Goal: Check status: Check status

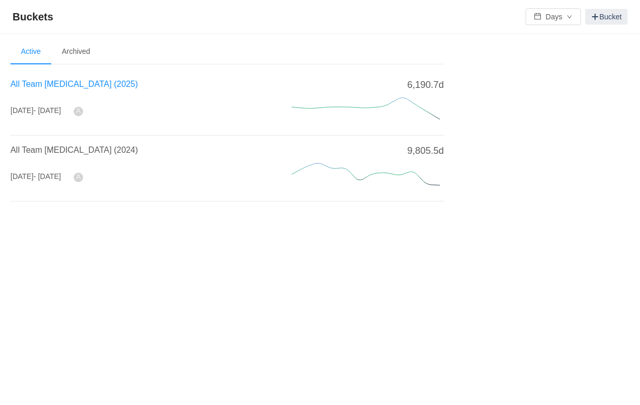
click at [90, 82] on span "All Team [MEDICAL_DATA] (2025)" at bounding box center [74, 83] width 128 height 9
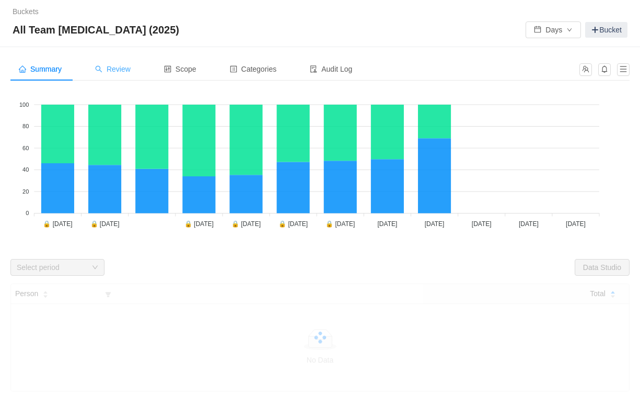
click at [125, 68] on span "Review" at bounding box center [113, 69] width 36 height 8
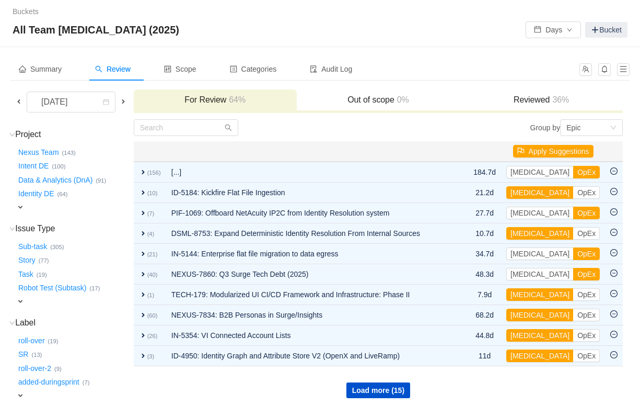
click at [21, 208] on span "expand" at bounding box center [20, 207] width 8 height 8
click at [43, 181] on button "Data & Analytics (DnA) …" at bounding box center [55, 179] width 79 height 17
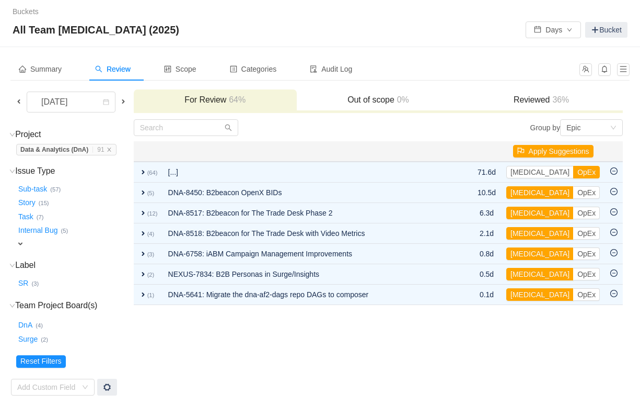
click at [21, 105] on span at bounding box center [19, 101] width 8 height 8
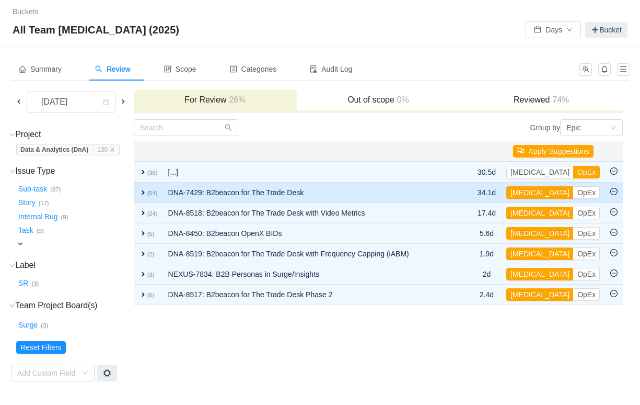
click at [140, 191] on span "expand" at bounding box center [143, 192] width 8 height 8
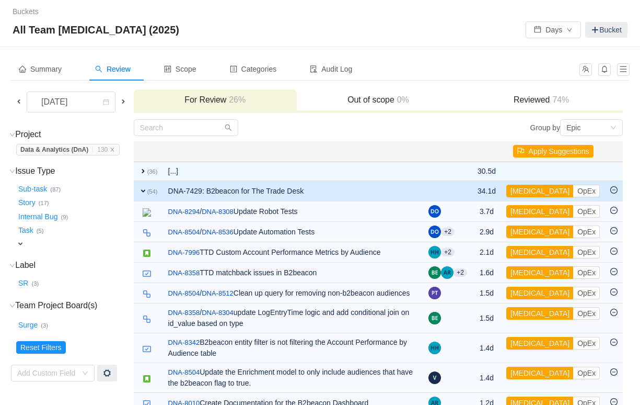
click at [140, 191] on span "expand" at bounding box center [143, 191] width 8 height 8
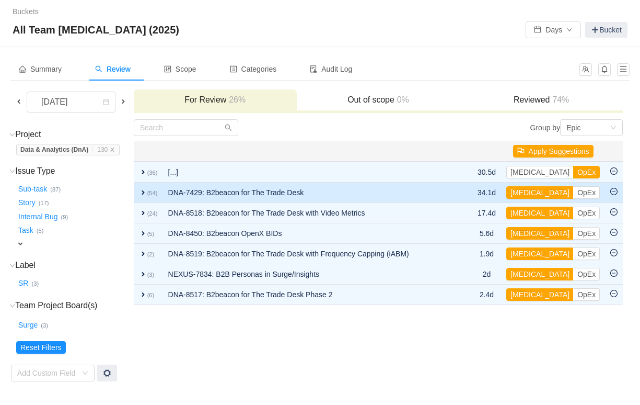
click at [140, 191] on span "expand" at bounding box center [143, 192] width 8 height 8
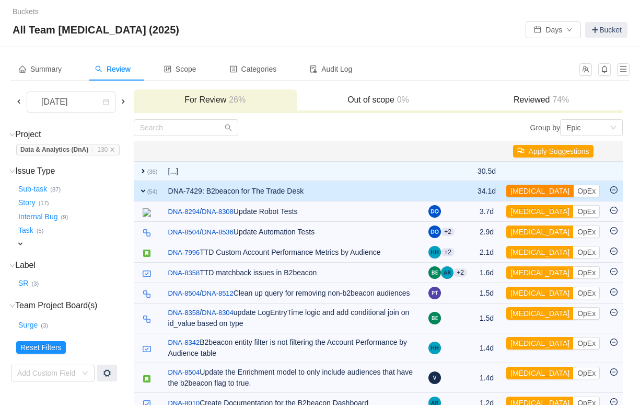
click at [529, 187] on button "[MEDICAL_DATA]" at bounding box center [540, 191] width 67 height 13
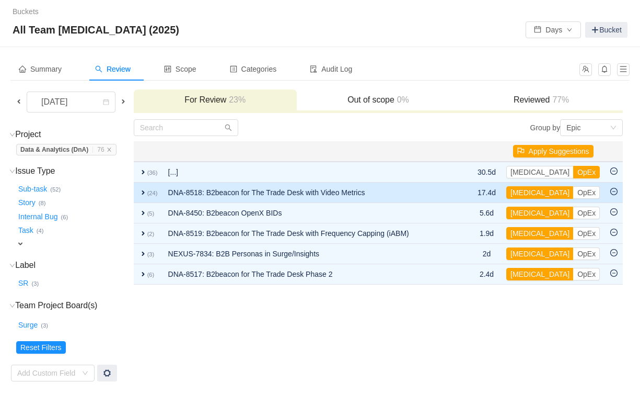
click at [139, 190] on span "expand" at bounding box center [143, 192] width 8 height 8
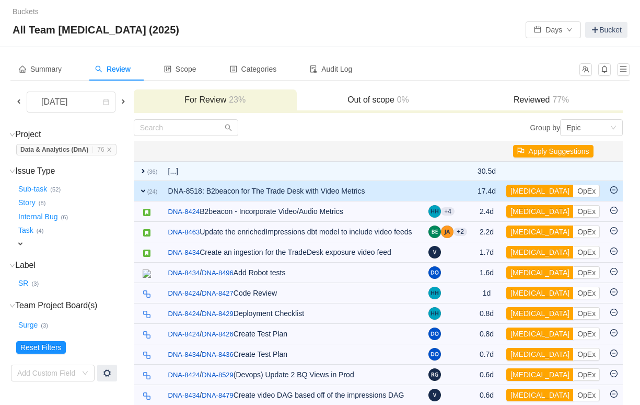
click at [139, 190] on span "expand" at bounding box center [143, 191] width 8 height 8
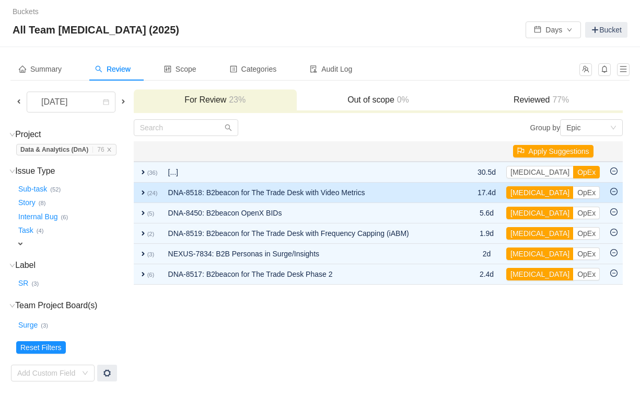
click at [143, 193] on span "expand" at bounding box center [143, 192] width 8 height 8
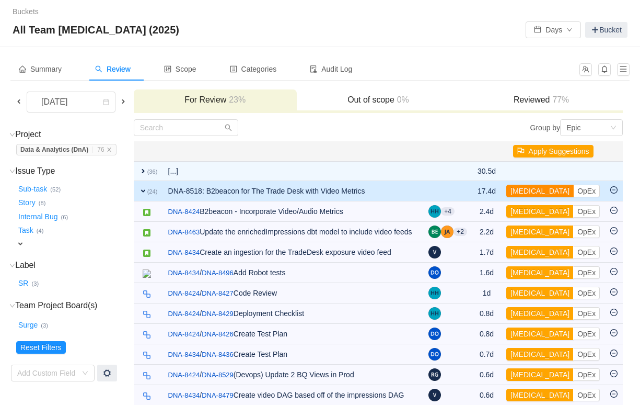
click at [528, 192] on button "[MEDICAL_DATA]" at bounding box center [540, 191] width 67 height 13
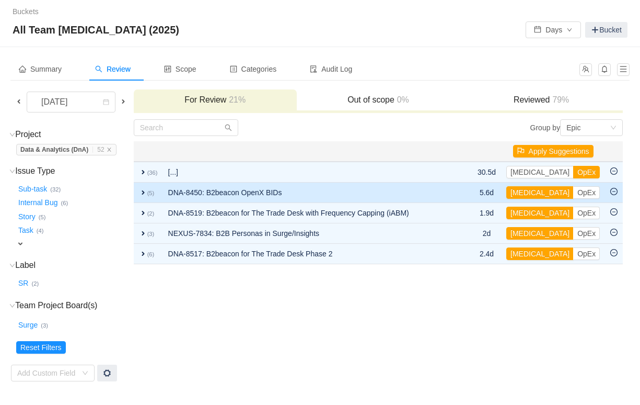
click at [143, 192] on span "expand" at bounding box center [143, 192] width 8 height 8
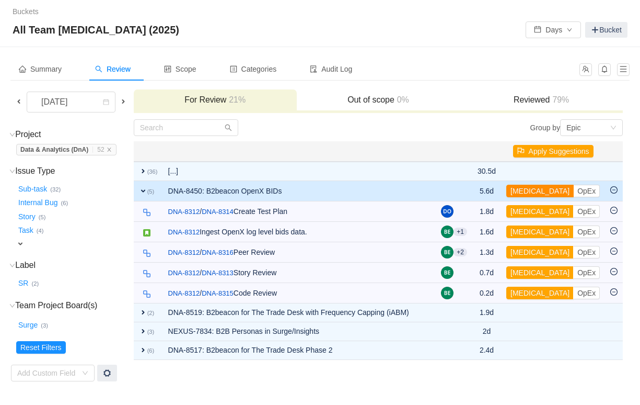
click at [532, 189] on button "[MEDICAL_DATA]" at bounding box center [540, 191] width 67 height 13
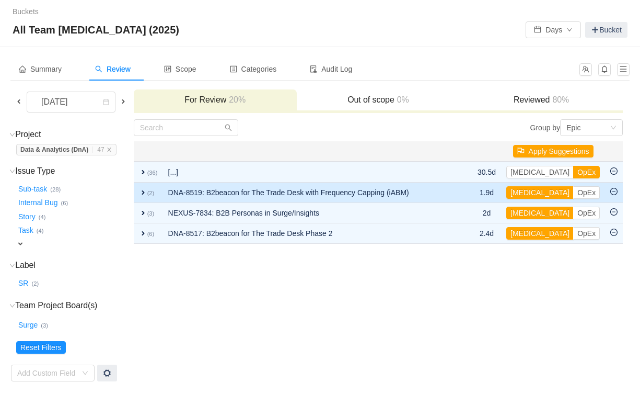
click at [144, 193] on span "expand" at bounding box center [143, 192] width 8 height 8
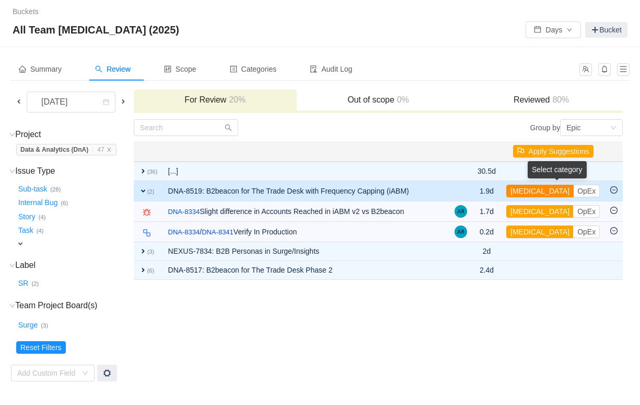
click at [523, 192] on button "[MEDICAL_DATA]" at bounding box center [540, 191] width 67 height 13
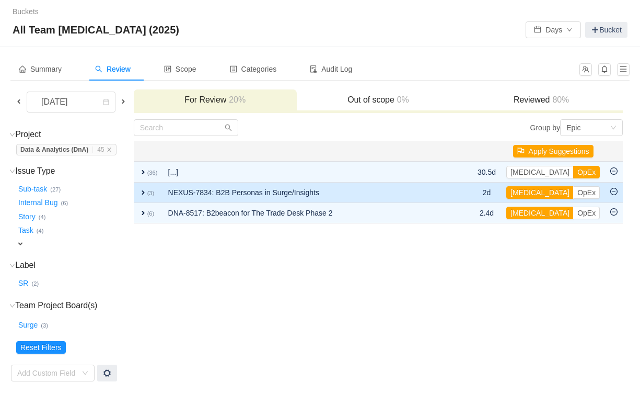
click at [140, 191] on span "expand" at bounding box center [143, 192] width 8 height 8
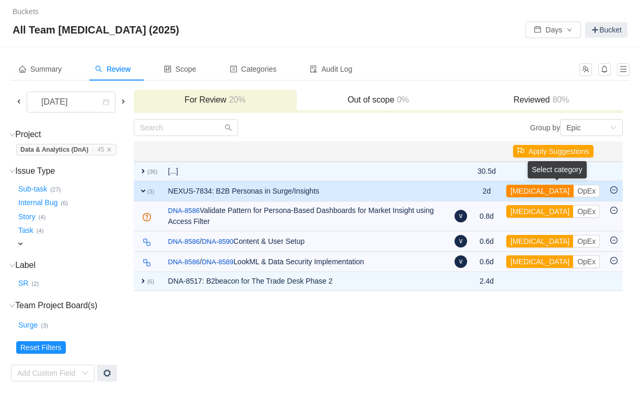
click at [527, 190] on button "[MEDICAL_DATA]" at bounding box center [540, 191] width 67 height 13
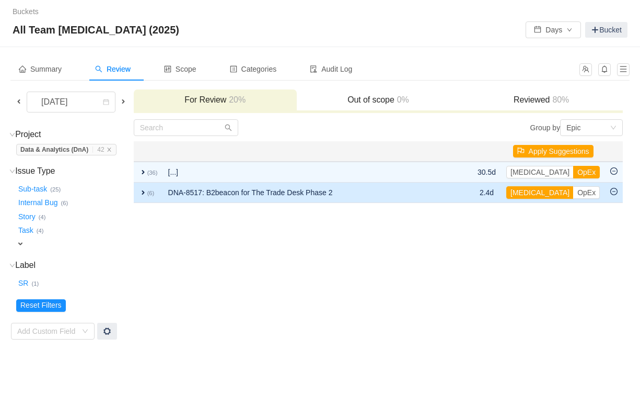
click at [141, 196] on td "expand (6)" at bounding box center [148, 192] width 29 height 20
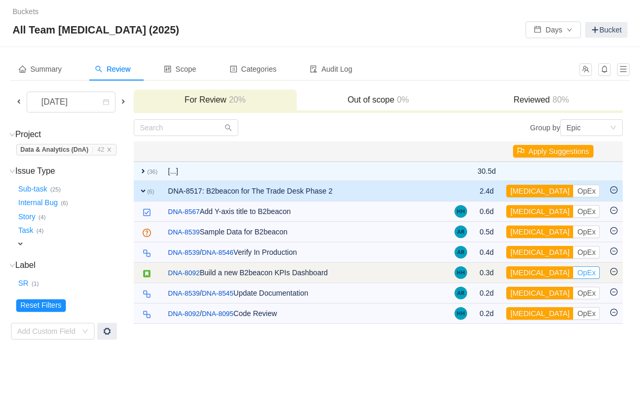
click at [573, 270] on button "OpEx" at bounding box center [586, 272] width 27 height 13
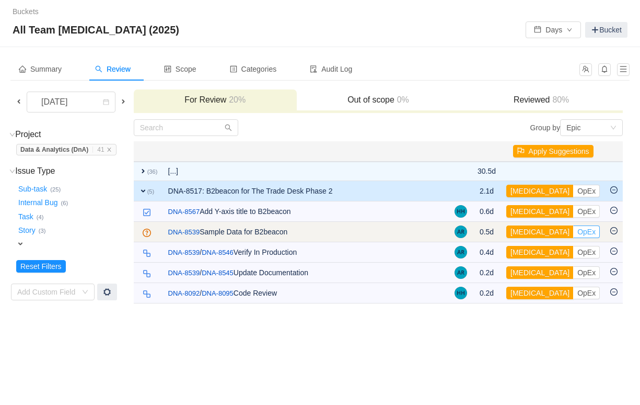
click at [573, 231] on button "OpEx" at bounding box center [586, 231] width 27 height 13
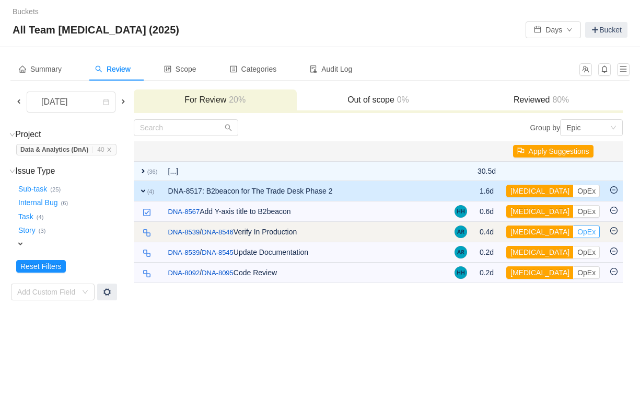
click at [573, 233] on button "OpEx" at bounding box center [586, 231] width 27 height 13
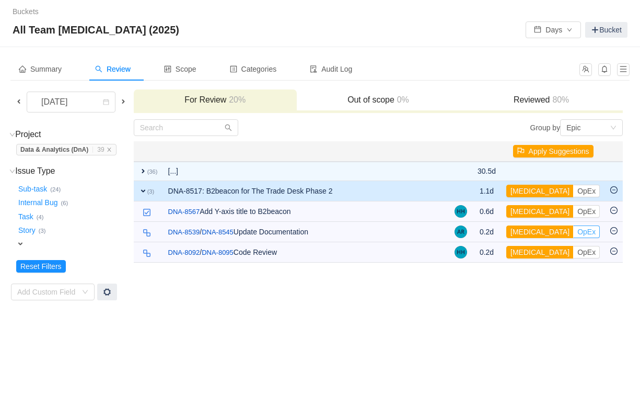
click at [573, 233] on button "OpEx" at bounding box center [586, 231] width 27 height 13
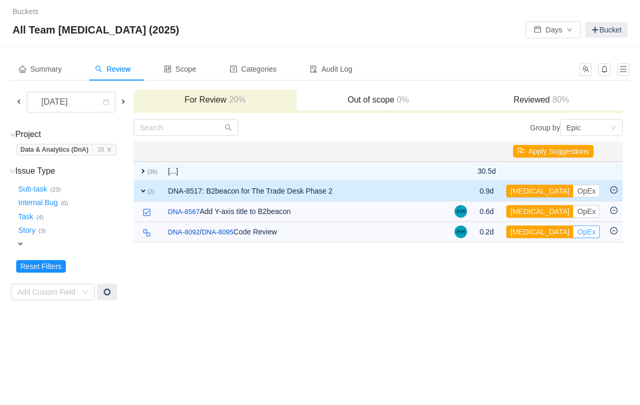
click at [573, 233] on button "OpEx" at bounding box center [586, 231] width 27 height 13
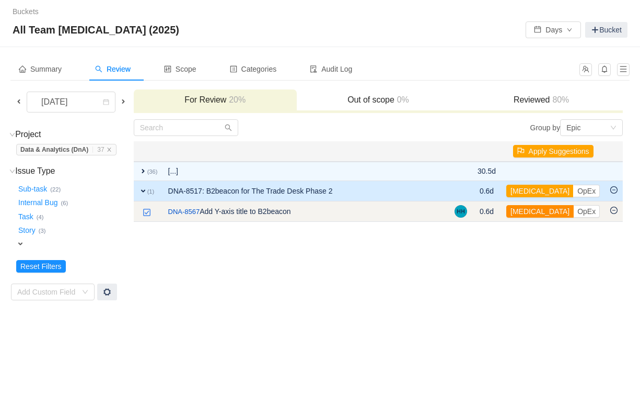
click at [524, 213] on button "[MEDICAL_DATA]" at bounding box center [540, 211] width 67 height 13
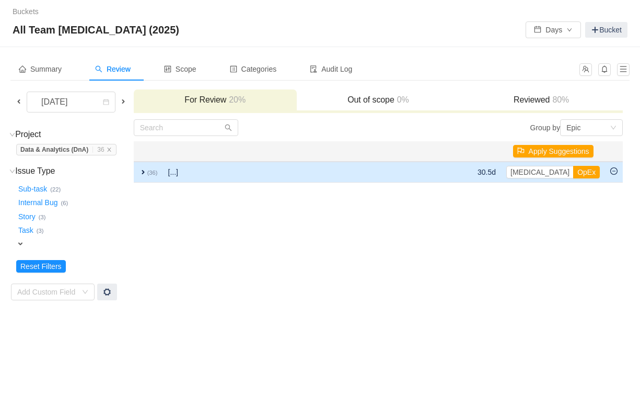
click at [138, 174] on td "expand (36)" at bounding box center [148, 172] width 29 height 21
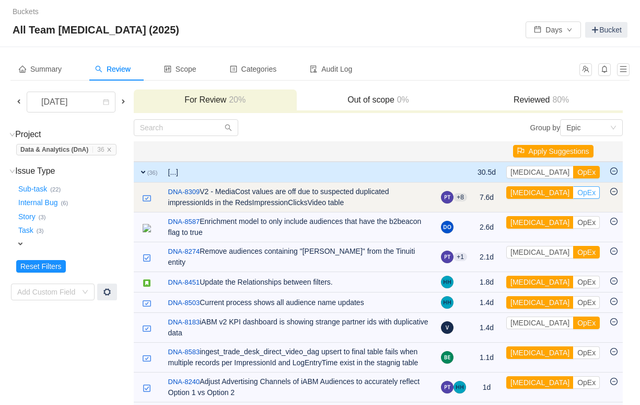
click at [573, 193] on button "OpEx" at bounding box center [586, 192] width 27 height 13
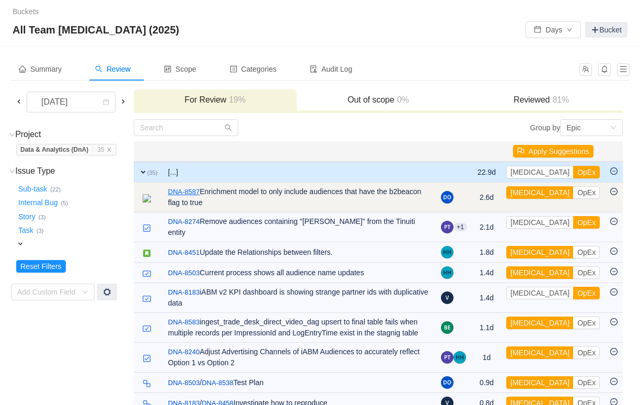
click at [194, 190] on link "DNA-8587" at bounding box center [184, 192] width 32 height 10
click at [573, 193] on button "OpEx" at bounding box center [586, 192] width 27 height 13
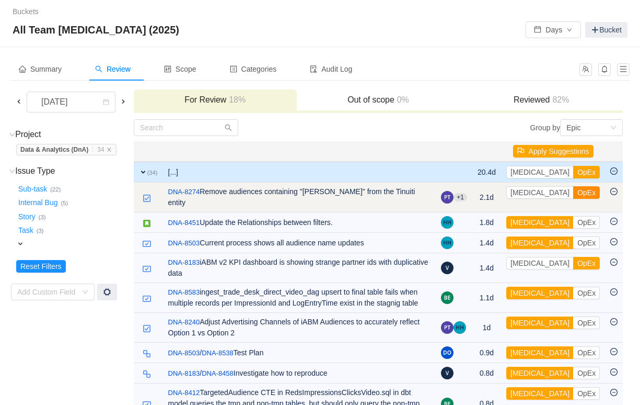
click at [573, 195] on button "OpEx" at bounding box center [586, 192] width 27 height 13
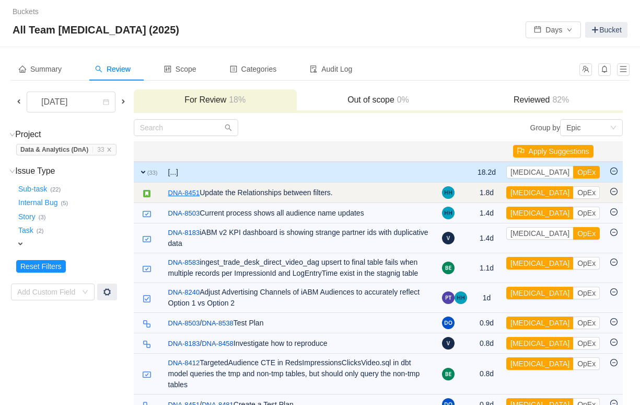
click at [186, 192] on link "DNA-8451" at bounding box center [184, 193] width 32 height 10
click at [526, 192] on button "[MEDICAL_DATA]" at bounding box center [540, 192] width 67 height 13
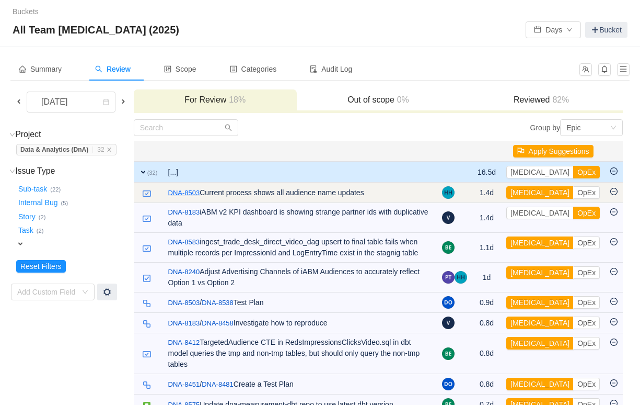
click at [195, 193] on link "DNA-8503" at bounding box center [184, 193] width 32 height 10
click at [528, 189] on button "[MEDICAL_DATA]" at bounding box center [540, 192] width 67 height 13
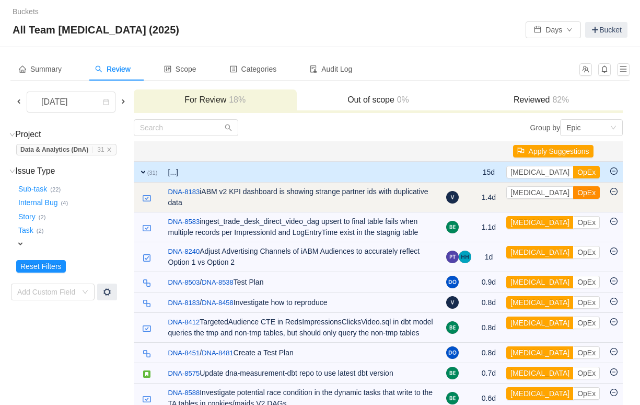
click at [573, 193] on button "OpEx" at bounding box center [586, 192] width 27 height 13
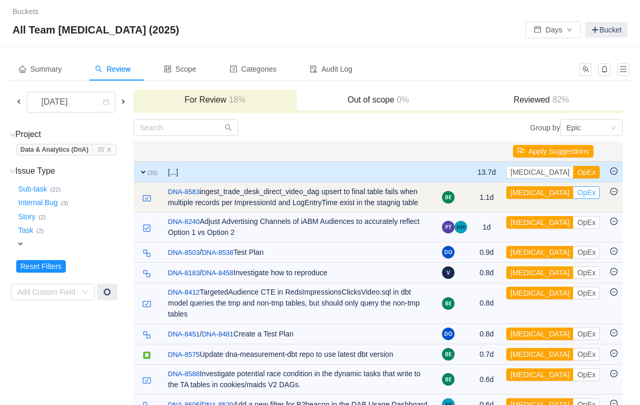
click at [573, 193] on button "OpEx" at bounding box center [586, 192] width 27 height 13
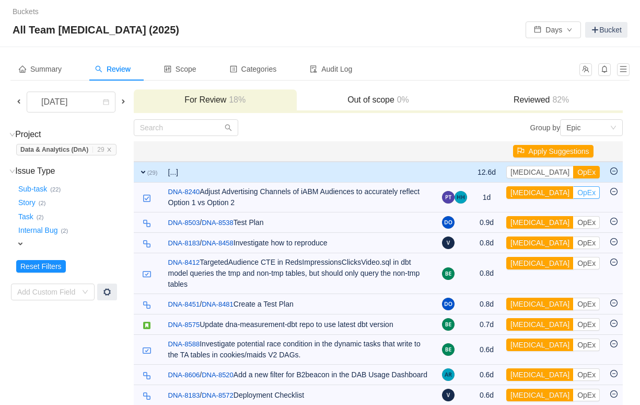
click at [573, 193] on button "OpEx" at bounding box center [586, 192] width 27 height 13
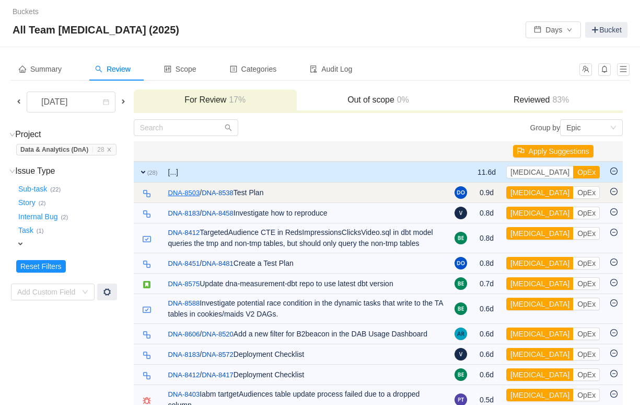
click at [175, 188] on link "DNA-8503" at bounding box center [184, 193] width 32 height 10
click at [529, 192] on button "[MEDICAL_DATA]" at bounding box center [540, 192] width 67 height 13
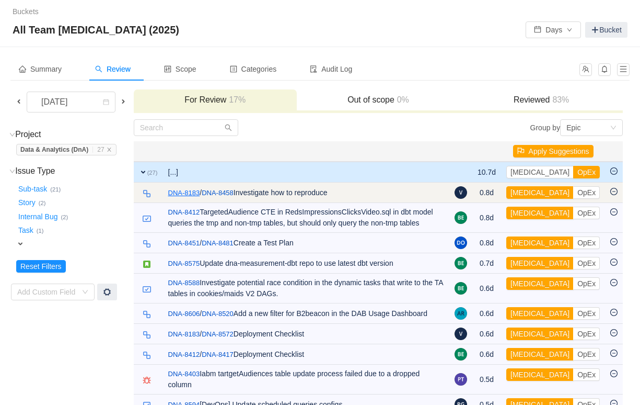
click at [183, 192] on link "DNA-8183" at bounding box center [184, 193] width 32 height 10
click at [573, 193] on button "OpEx" at bounding box center [586, 192] width 27 height 13
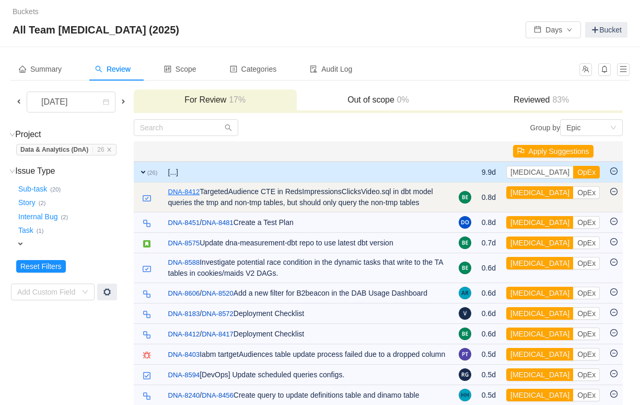
click at [197, 189] on link "DNA-8412" at bounding box center [184, 192] width 32 height 10
click at [573, 192] on button "OpEx" at bounding box center [586, 192] width 27 height 13
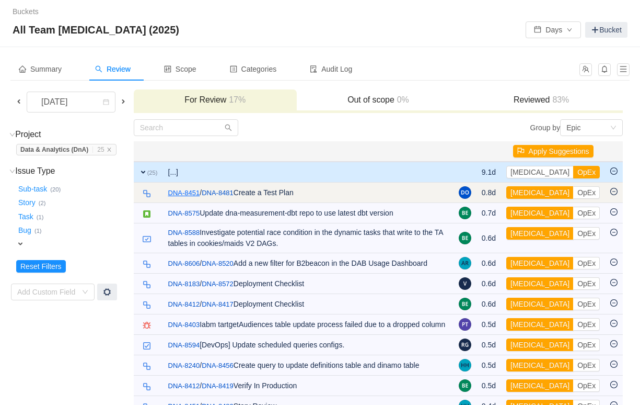
click at [192, 194] on link "DNA-8451" at bounding box center [184, 193] width 32 height 10
click at [539, 191] on button "[MEDICAL_DATA]" at bounding box center [540, 192] width 67 height 13
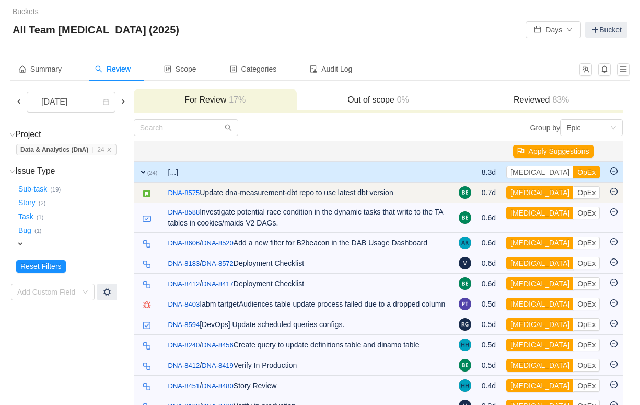
click at [200, 193] on link "DNA-8575" at bounding box center [184, 193] width 32 height 10
click at [573, 194] on button "OpEx" at bounding box center [586, 192] width 27 height 13
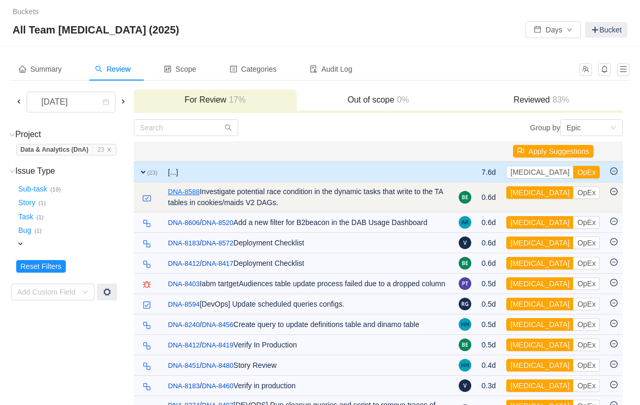
click at [185, 194] on link "DNA-8588" at bounding box center [184, 192] width 32 height 10
click at [535, 193] on button "[MEDICAL_DATA]" at bounding box center [540, 192] width 67 height 13
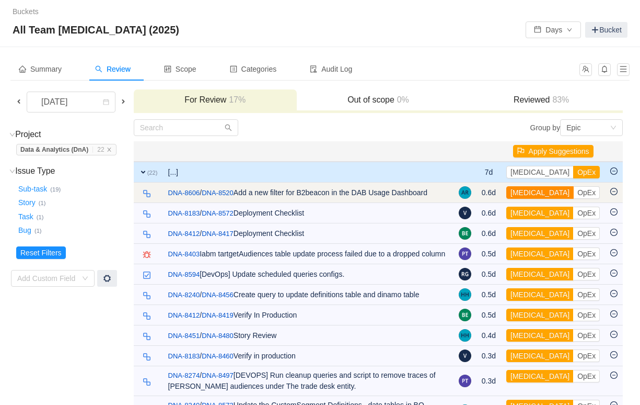
click at [528, 194] on button "[MEDICAL_DATA]" at bounding box center [540, 192] width 67 height 13
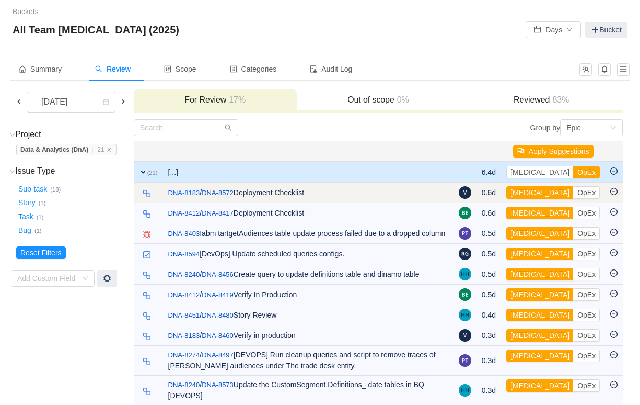
click at [187, 192] on link "DNA-8183" at bounding box center [184, 193] width 32 height 10
click at [573, 194] on button "OpEx" at bounding box center [586, 192] width 27 height 13
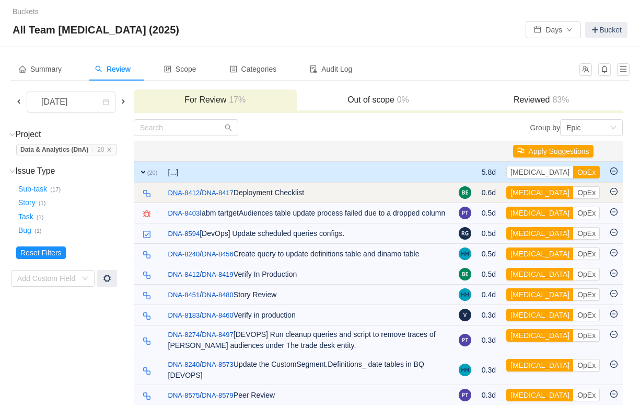
click at [191, 190] on link "DNA-8412" at bounding box center [184, 193] width 32 height 10
click at [573, 194] on button "OpEx" at bounding box center [586, 192] width 27 height 13
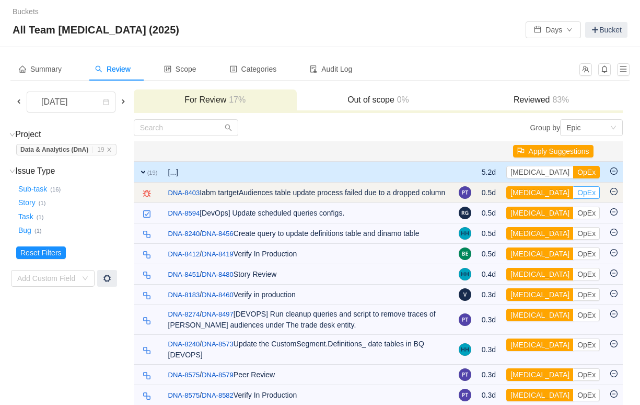
click at [573, 192] on button "OpEx" at bounding box center [586, 192] width 27 height 13
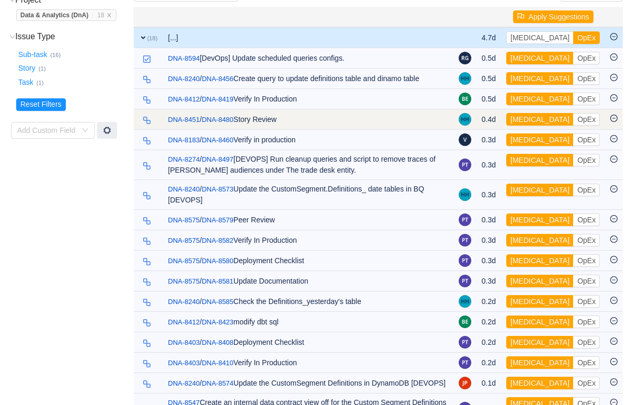
scroll to position [193, 0]
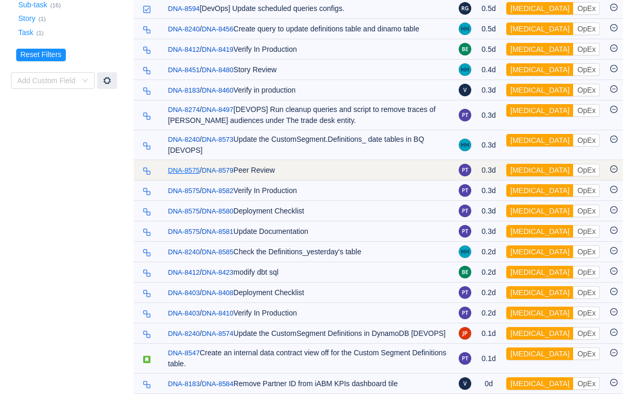
click at [196, 165] on link "DNA-8575" at bounding box center [184, 170] width 32 height 10
click at [573, 164] on button "OpEx" at bounding box center [586, 170] width 27 height 13
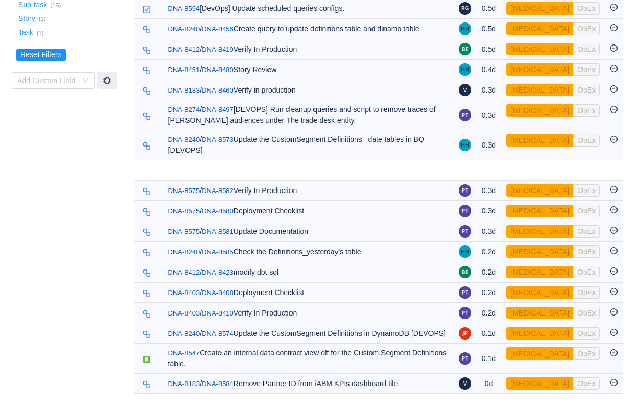
scroll to position [172, 0]
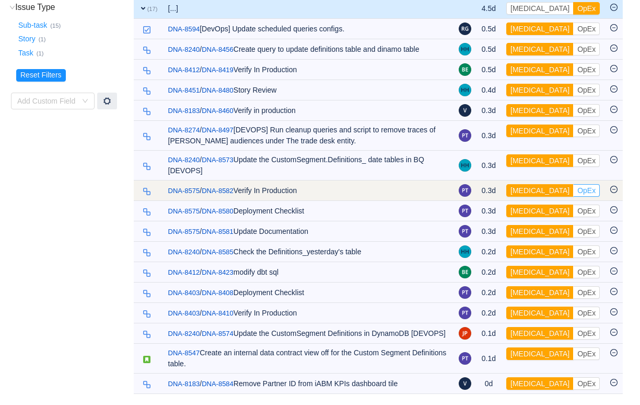
click at [573, 184] on button "OpEx" at bounding box center [586, 190] width 27 height 13
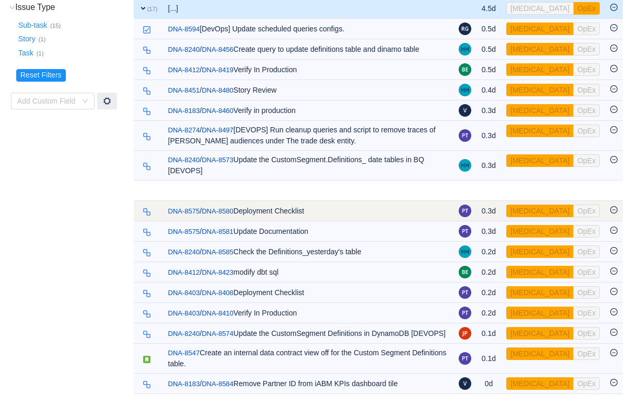
scroll to position [152, 0]
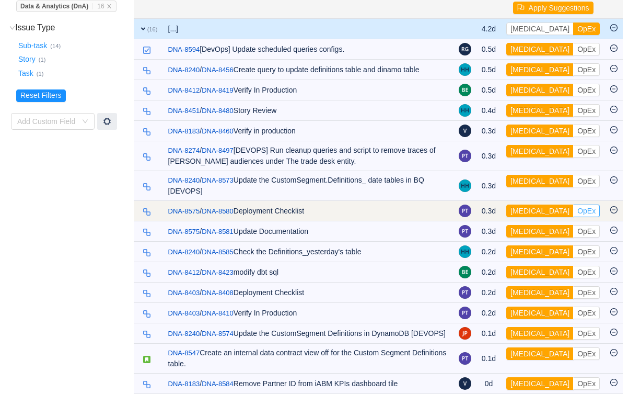
click at [573, 204] on button "OpEx" at bounding box center [586, 210] width 27 height 13
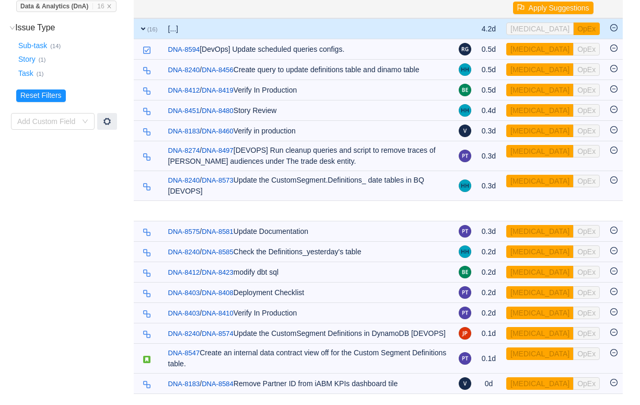
scroll to position [132, 0]
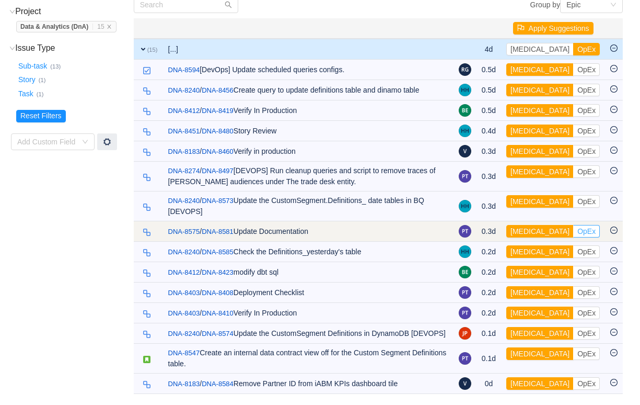
click at [573, 225] on button "OpEx" at bounding box center [586, 231] width 27 height 13
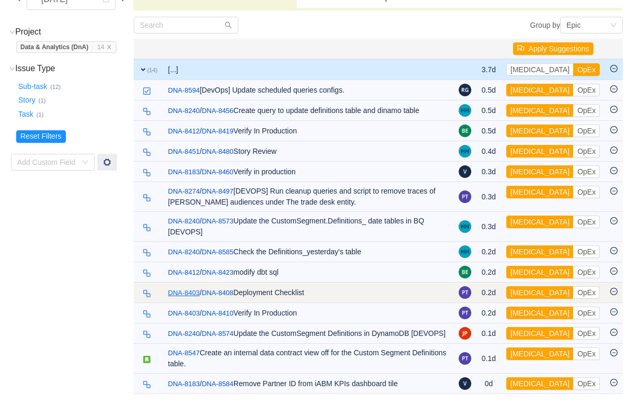
click at [187, 287] on link "DNA-8403" at bounding box center [184, 292] width 32 height 10
click at [185, 287] on link "DNA-8403" at bounding box center [184, 292] width 32 height 10
click at [573, 286] on button "OpEx" at bounding box center [586, 292] width 27 height 13
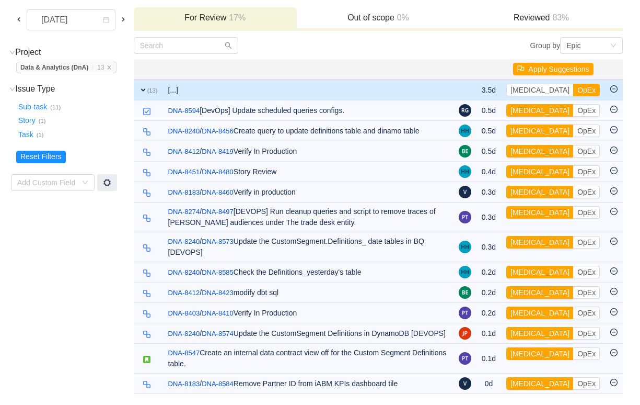
scroll to position [91, 0]
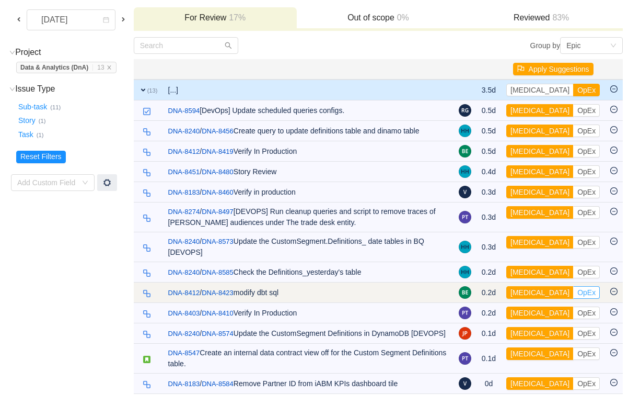
click at [573, 286] on button "OpEx" at bounding box center [586, 292] width 27 height 13
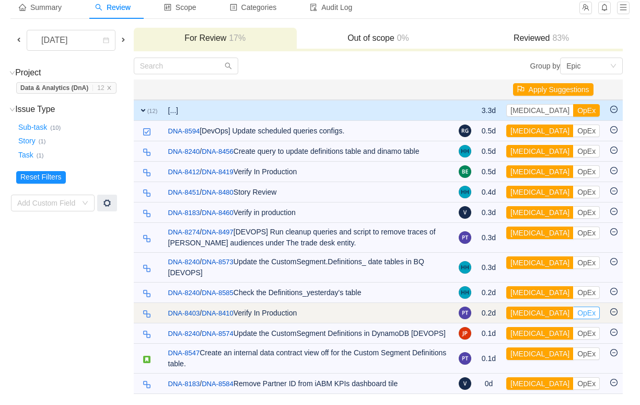
click at [573, 306] on button "OpEx" at bounding box center [586, 312] width 27 height 13
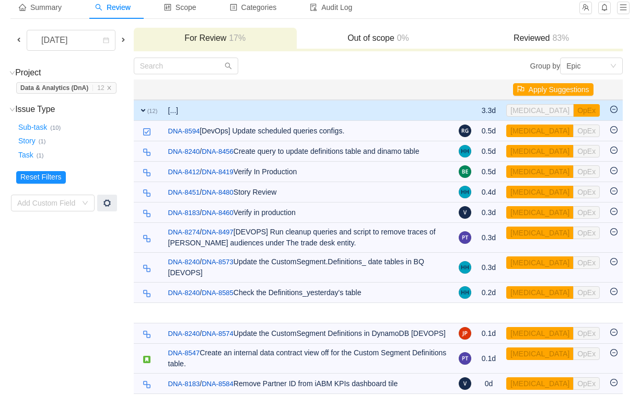
scroll to position [50, 0]
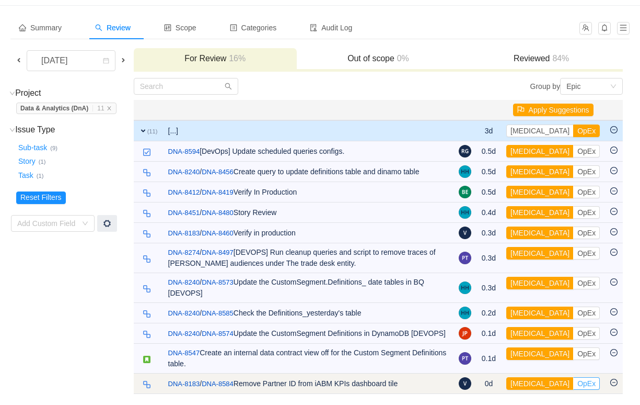
click at [573, 385] on button "OpEx" at bounding box center [586, 383] width 27 height 13
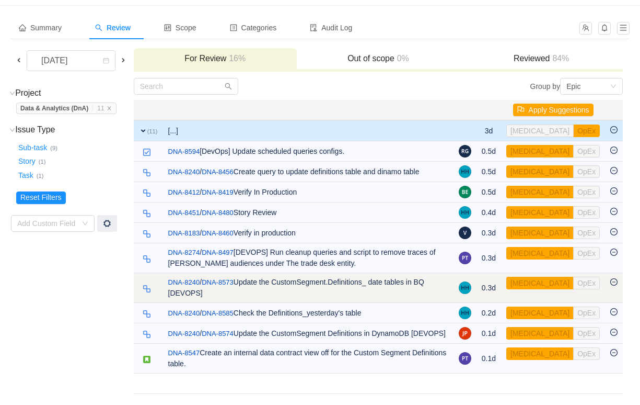
scroll to position [30, 0]
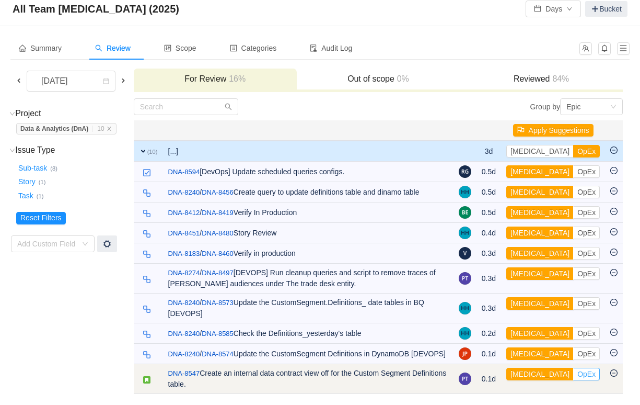
click at [573, 373] on button "OpEx" at bounding box center [586, 373] width 27 height 13
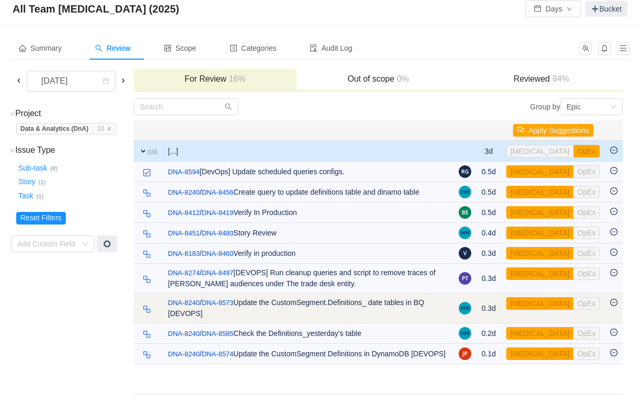
scroll to position [0, 0]
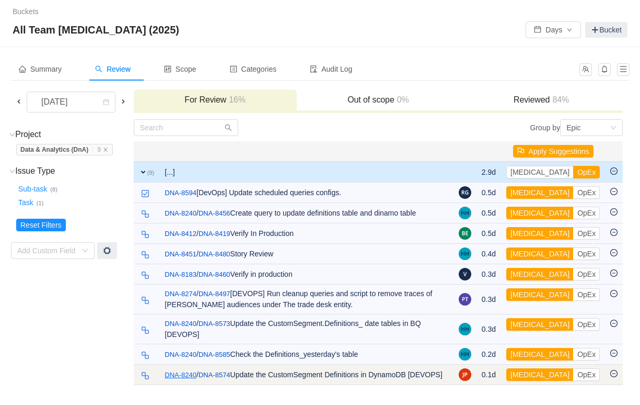
click at [174, 372] on link "DNA-8240" at bounding box center [181, 375] width 32 height 10
click at [573, 376] on button "OpEx" at bounding box center [586, 374] width 27 height 13
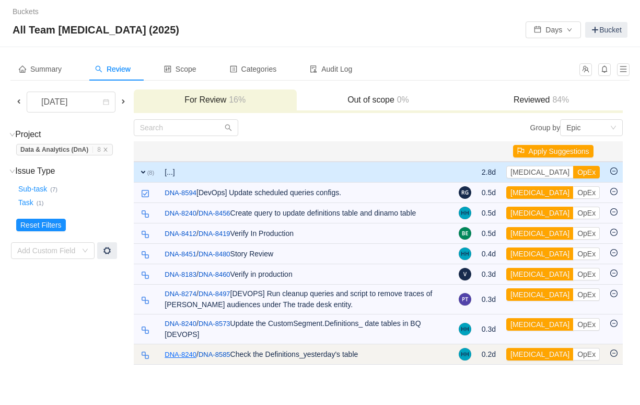
click at [193, 355] on link "DNA-8240" at bounding box center [181, 354] width 32 height 10
click at [573, 354] on button "OpEx" at bounding box center [586, 354] width 27 height 13
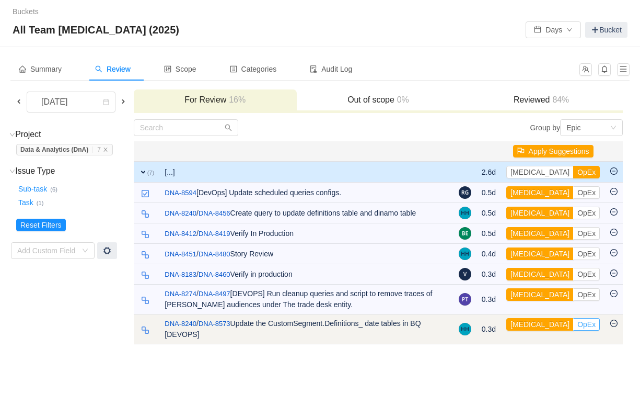
click at [573, 327] on button "OpEx" at bounding box center [586, 324] width 27 height 13
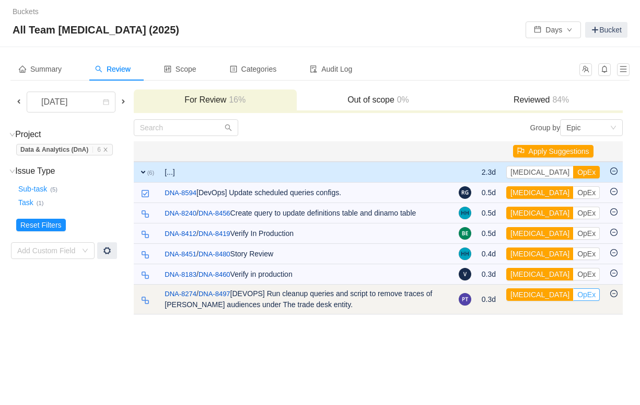
click at [573, 295] on button "OpEx" at bounding box center [586, 294] width 27 height 13
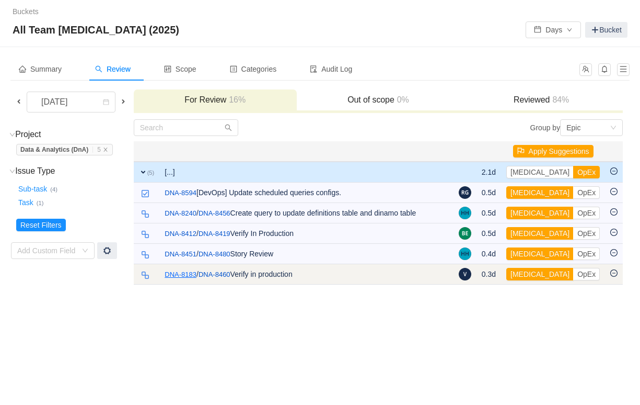
click at [187, 274] on link "DNA-8183" at bounding box center [181, 274] width 32 height 10
click at [573, 270] on button "OpEx" at bounding box center [586, 274] width 27 height 13
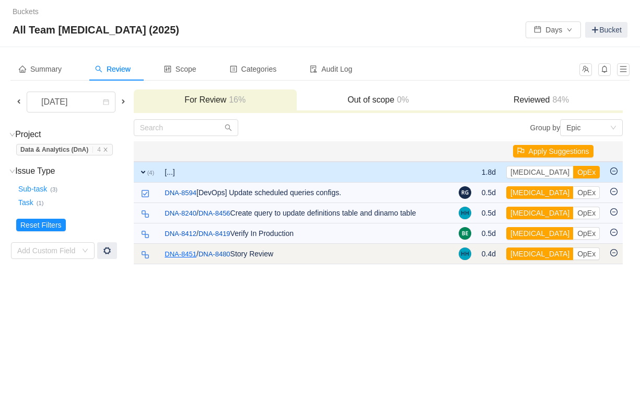
click at [191, 257] on link "DNA-8451" at bounding box center [181, 254] width 32 height 10
click at [523, 252] on button "[MEDICAL_DATA]" at bounding box center [540, 253] width 67 height 13
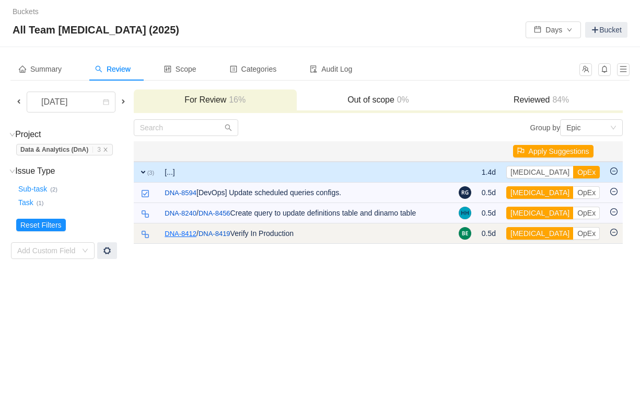
click at [186, 236] on link "DNA-8412" at bounding box center [181, 233] width 32 height 10
click at [573, 234] on button "OpEx" at bounding box center [586, 233] width 27 height 13
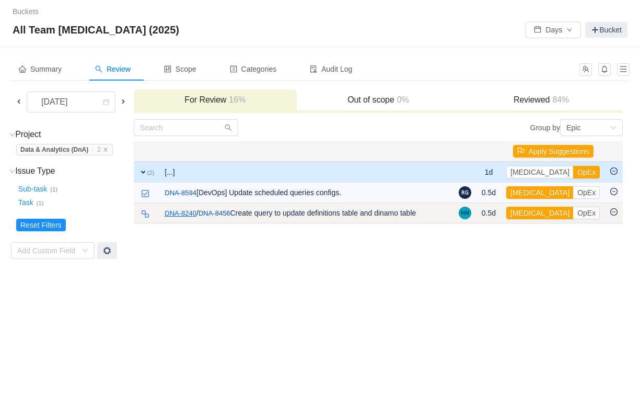
click at [176, 216] on link "DNA-8240" at bounding box center [181, 213] width 32 height 10
click at [175, 215] on link "DNA-8240" at bounding box center [181, 213] width 32 height 10
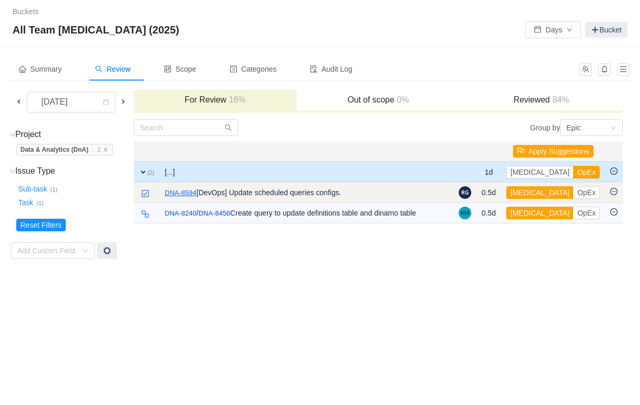
click at [182, 194] on link "DNA-8594" at bounding box center [181, 193] width 32 height 10
click at [573, 193] on button "OpEx" at bounding box center [586, 192] width 27 height 13
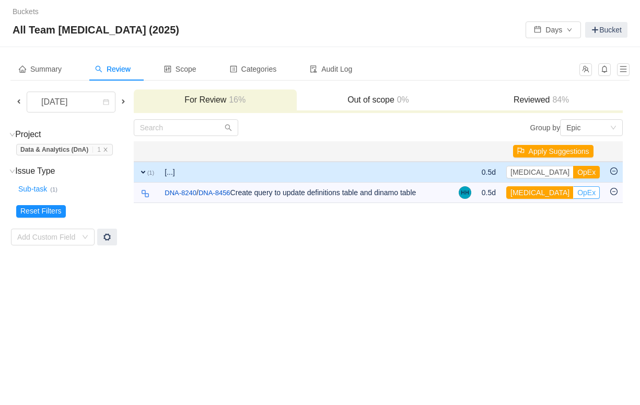
click at [573, 193] on button "OpEx" at bounding box center [586, 192] width 27 height 13
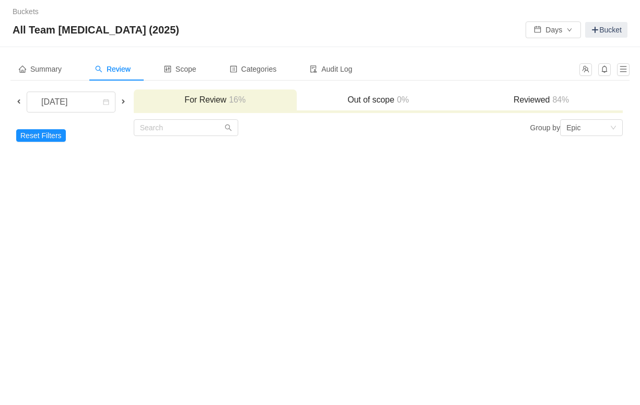
click at [18, 98] on span at bounding box center [19, 101] width 8 height 8
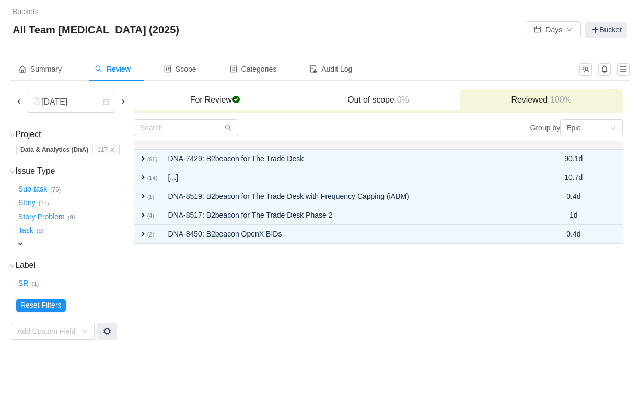
click at [125, 103] on span at bounding box center [123, 101] width 8 height 8
